Goal: Book appointment/travel/reservation

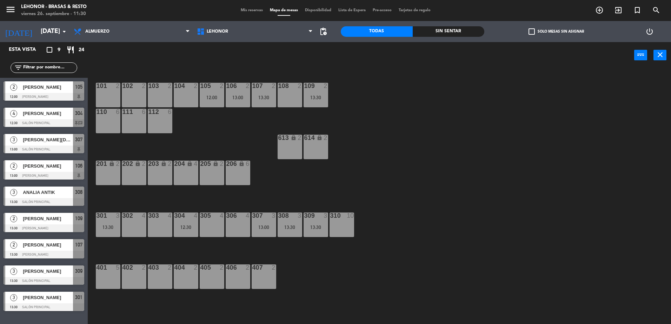
click at [34, 122] on div at bounding box center [44, 123] width 81 height 8
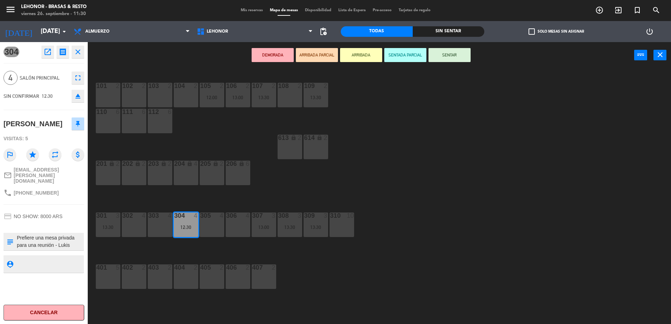
click at [362, 195] on div "101 2 102 2 103 2 104 2 105 2 12:00 106 2 13:00 107 2 13:30 108 2 109 2 13:30 1…" at bounding box center [382, 198] width 577 height 256
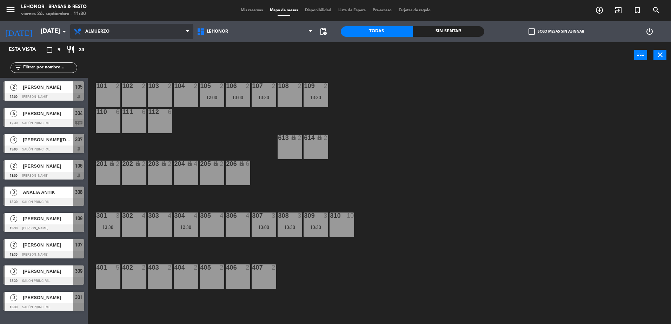
click at [109, 38] on span "Almuerzo" at bounding box center [131, 31] width 123 height 15
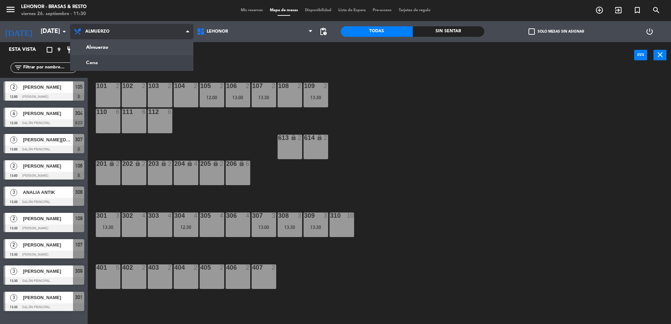
click at [111, 62] on ng-component "menu [PERSON_NAME] - Brasas & Resto [DATE] 26. septiembre - 11:30 Mis reservas …" at bounding box center [335, 163] width 671 height 326
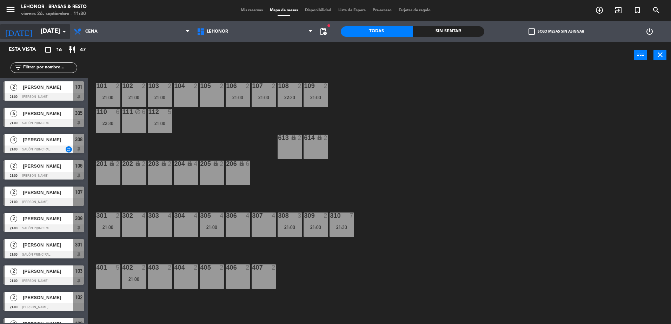
click at [38, 29] on input "[DATE]" at bounding box center [77, 32] width 81 height 14
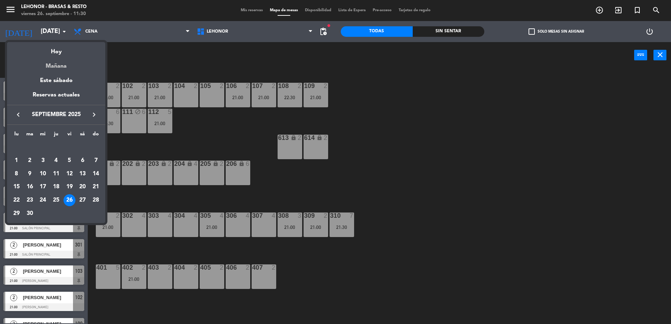
click at [58, 63] on div "Mañana" at bounding box center [56, 64] width 98 height 14
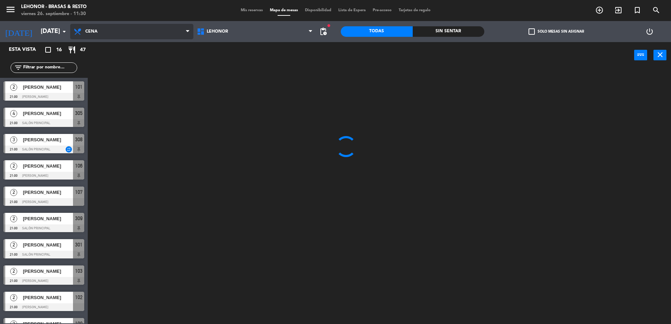
click at [89, 29] on span "Cena" at bounding box center [131, 31] width 123 height 15
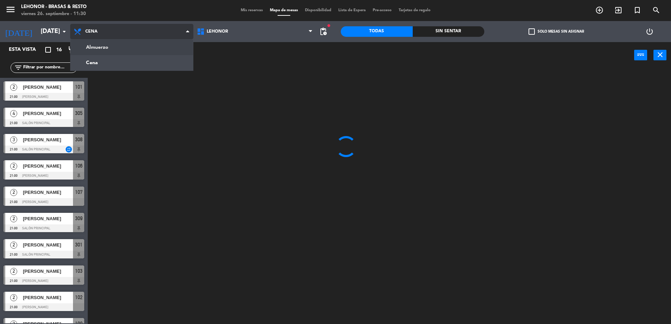
click at [108, 47] on ng-component "menu [PERSON_NAME] - Brasas & Resto [DATE] 26. septiembre - 11:30 Mis reservas …" at bounding box center [335, 163] width 671 height 326
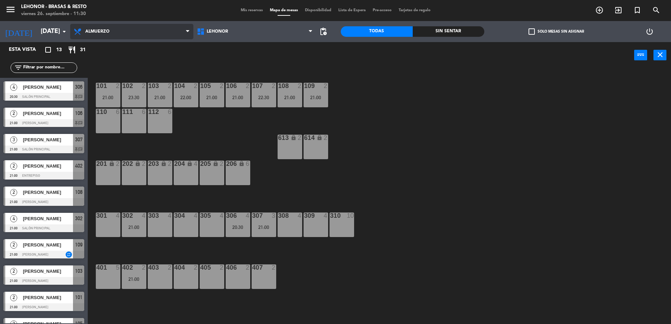
click at [125, 29] on span "Almuerzo" at bounding box center [131, 31] width 123 height 15
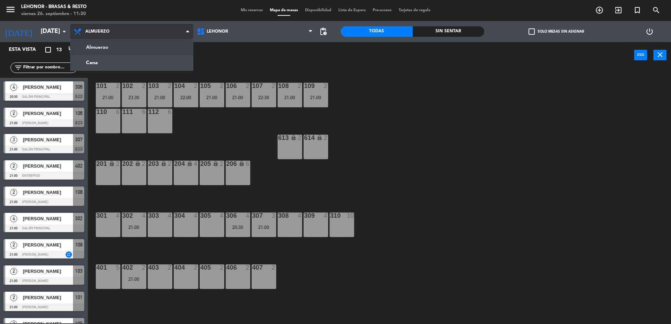
click at [121, 58] on ng-component "menu [PERSON_NAME] - Brasas & Resto [DATE] 26. septiembre - 11:30 Mis reservas …" at bounding box center [335, 163] width 671 height 326
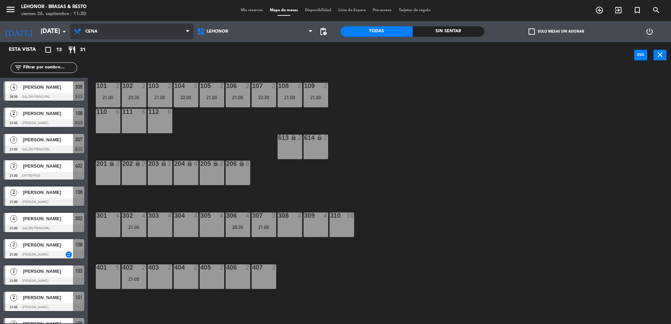
click at [125, 38] on span "Cena" at bounding box center [131, 31] width 123 height 15
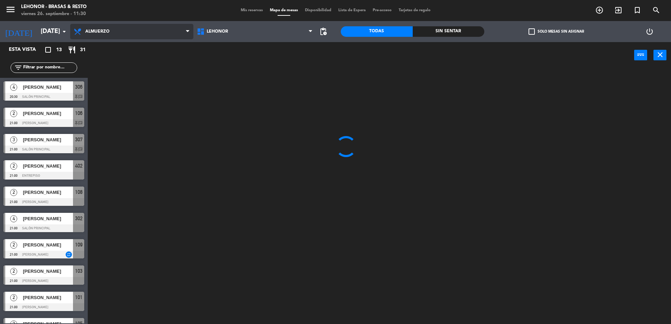
click at [123, 54] on ng-component "menu [PERSON_NAME] - Brasas & Resto [DATE] 26. septiembre - 11:30 Mis reservas …" at bounding box center [335, 163] width 671 height 326
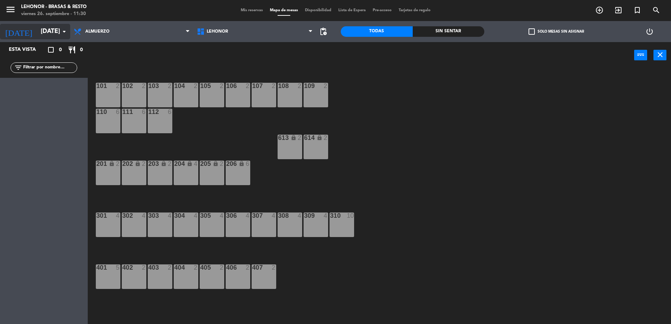
click at [57, 30] on input "[DATE]" at bounding box center [77, 32] width 81 height 14
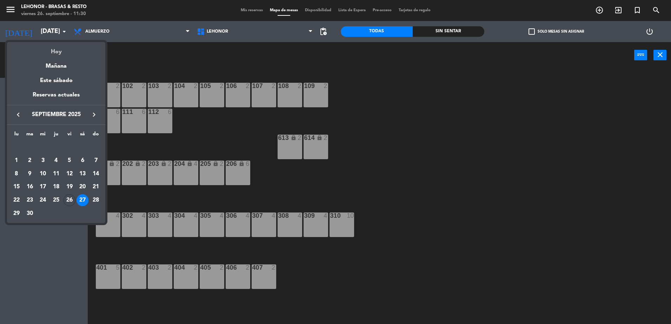
click at [63, 47] on div "Hoy" at bounding box center [56, 49] width 98 height 14
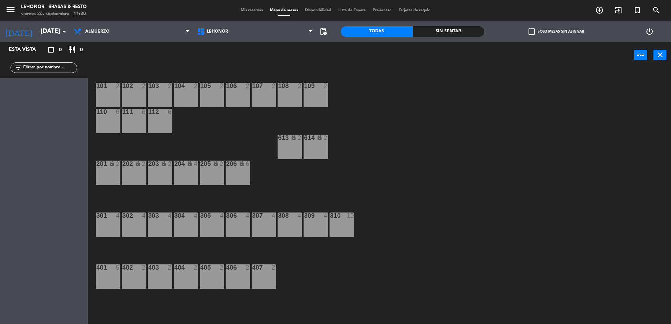
type input "[DATE]"
